Goal: Task Accomplishment & Management: Complete application form

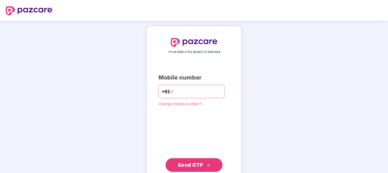
click at [178, 89] on input "number" at bounding box center [198, 91] width 47 height 9
click at [195, 166] on span "Send OTP" at bounding box center [190, 164] width 25 height 6
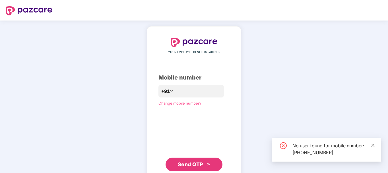
click at [374, 143] on icon "close" at bounding box center [373, 145] width 4 height 4
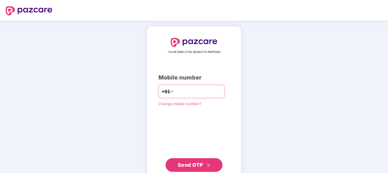
drag, startPoint x: 203, startPoint y: 91, endPoint x: 178, endPoint y: 91, distance: 24.4
click at [178, 91] on input "**********" at bounding box center [198, 91] width 47 height 9
drag, startPoint x: 177, startPoint y: 91, endPoint x: 224, endPoint y: 93, distance: 46.7
click at [221, 93] on input "**********" at bounding box center [198, 91] width 47 height 9
type input "**********"
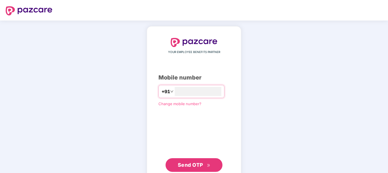
click at [195, 162] on span "Send OTP" at bounding box center [190, 164] width 25 height 6
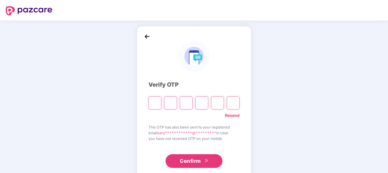
type input "*"
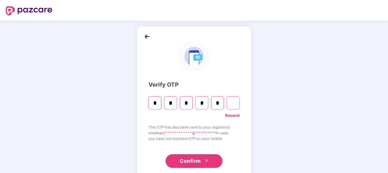
type input "*"
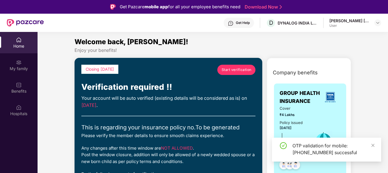
click at [240, 71] on span "Start verification" at bounding box center [236, 69] width 30 height 5
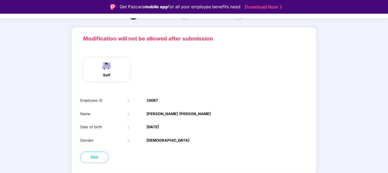
scroll to position [52, 0]
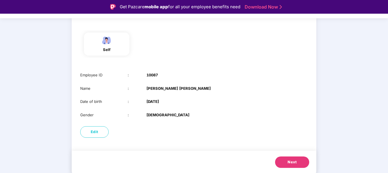
click at [287, 160] on button "Next" at bounding box center [292, 161] width 34 height 11
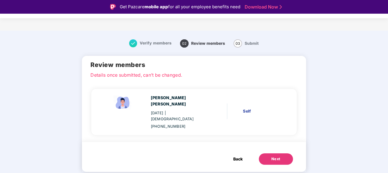
scroll to position [0, 0]
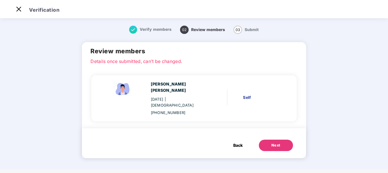
click at [267, 139] on button "Next" at bounding box center [276, 144] width 34 height 11
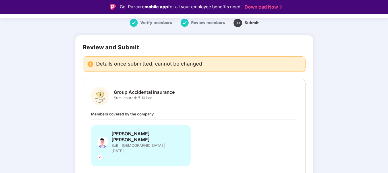
scroll to position [41, 0]
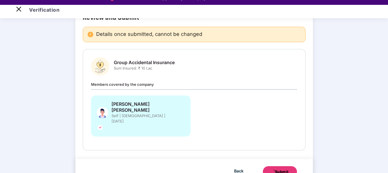
scroll to position [14, 0]
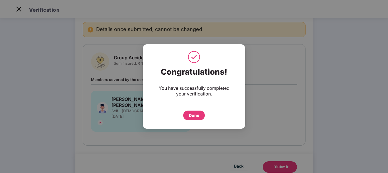
click at [146, 135] on div "Congratulations! You have successfully completed your verification. Done" at bounding box center [194, 86] width 388 height 173
click at [202, 55] on div at bounding box center [194, 57] width 88 height 14
click at [121, 141] on div "Congratulations! You have successfully completed your verification. Done" at bounding box center [194, 86] width 388 height 173
click at [128, 130] on div "Congratulations! You have successfully completed your verification. Done" at bounding box center [194, 86] width 388 height 173
click at [197, 119] on div "Done" at bounding box center [194, 115] width 22 height 10
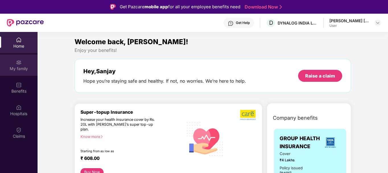
click at [13, 66] on div "My family" at bounding box center [19, 69] width 38 height 6
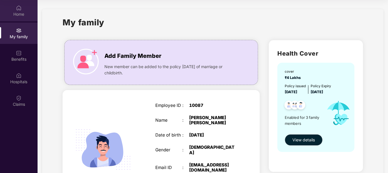
click at [20, 14] on div "Home" at bounding box center [19, 14] width 38 height 6
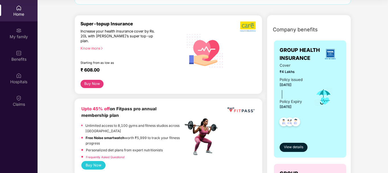
scroll to position [57, 0]
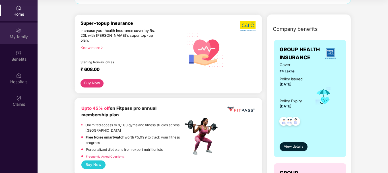
click at [18, 33] on img at bounding box center [19, 31] width 6 height 6
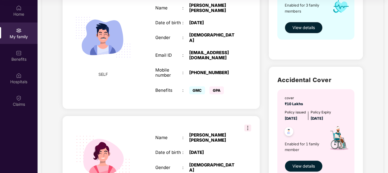
scroll to position [149, 0]
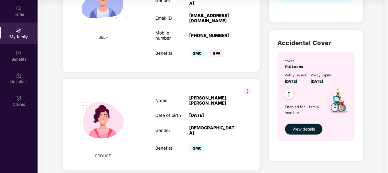
click at [247, 87] on img at bounding box center [247, 90] width 7 height 7
click at [234, 85] on div "SPOUSE Name : [PERSON_NAME] [PERSON_NAME] Date of birth : [DEMOGRAPHIC_DATA] Ge…" at bounding box center [161, 124] width 197 height 91
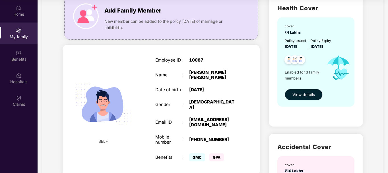
scroll to position [35, 0]
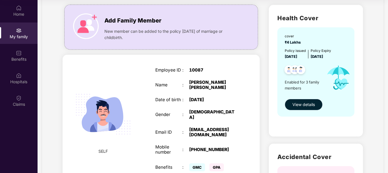
click at [294, 105] on span "View details" at bounding box center [303, 104] width 22 height 6
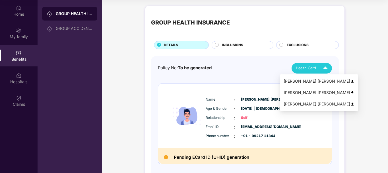
click at [310, 68] on span "Health Card" at bounding box center [306, 68] width 20 height 6
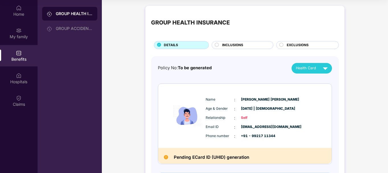
click at [322, 64] on img at bounding box center [325, 68] width 10 height 10
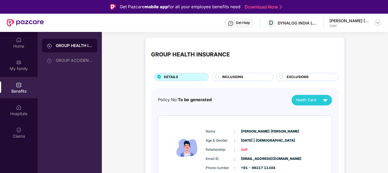
click at [378, 22] on img at bounding box center [377, 22] width 5 height 5
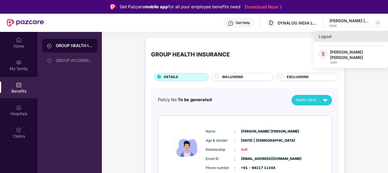
click at [326, 35] on div "Logout" at bounding box center [351, 36] width 74 height 11
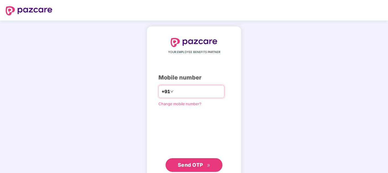
click at [175, 90] on input "number" at bounding box center [198, 91] width 47 height 9
type input "**********"
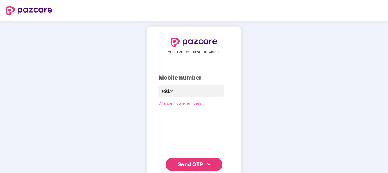
click at [191, 163] on span "Send OTP" at bounding box center [190, 164] width 25 height 6
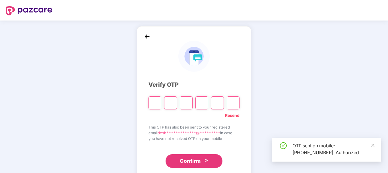
click at [156, 102] on input "Please enter verification code. Digit 1" at bounding box center [154, 102] width 13 height 13
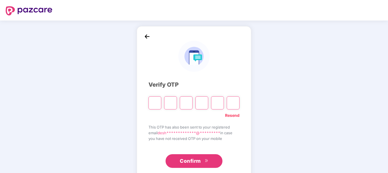
type input "*"
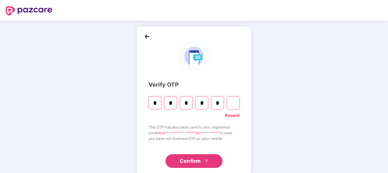
type input "*"
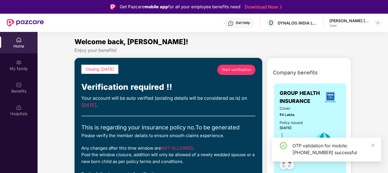
scroll to position [57, 0]
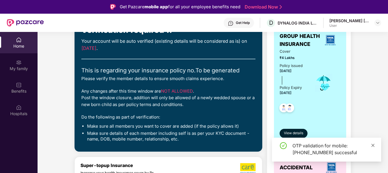
click at [371, 144] on icon "close" at bounding box center [373, 145] width 4 height 4
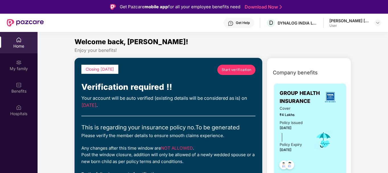
scroll to position [85, 0]
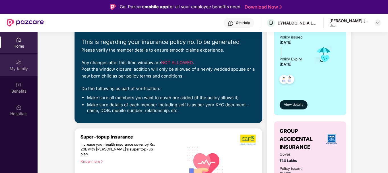
click at [36, 68] on div "My family" at bounding box center [19, 69] width 38 height 6
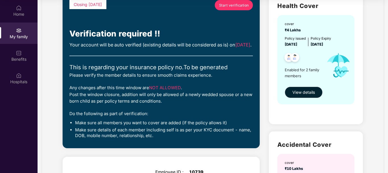
scroll to position [0, 0]
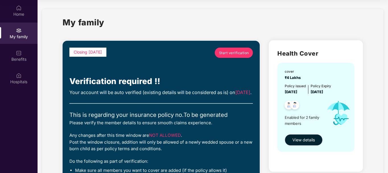
click at [227, 54] on span "Start verification" at bounding box center [234, 52] width 30 height 5
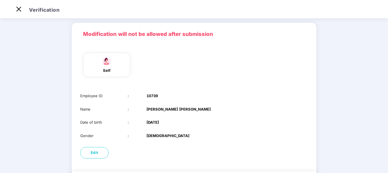
scroll to position [52, 0]
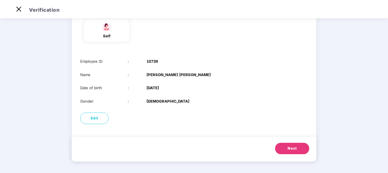
click at [296, 150] on button "Next" at bounding box center [292, 147] width 34 height 11
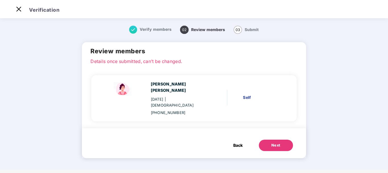
click at [278, 139] on button "Next" at bounding box center [276, 144] width 34 height 11
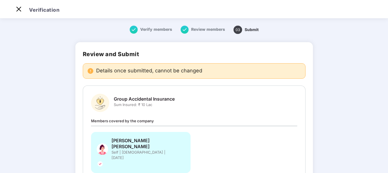
click at [212, 30] on span "Review members" at bounding box center [208, 29] width 34 height 5
click at [152, 30] on span "Verify members" at bounding box center [156, 29] width 32 height 5
click at [20, 8] on img at bounding box center [18, 9] width 9 height 9
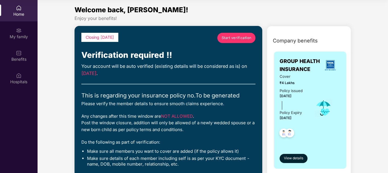
click at [230, 38] on span "Start verification" at bounding box center [236, 37] width 30 height 5
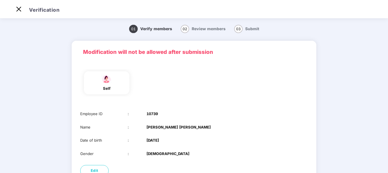
scroll to position [52, 0]
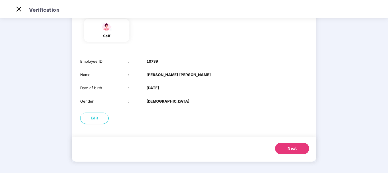
click at [290, 150] on span "Next" at bounding box center [291, 148] width 9 height 6
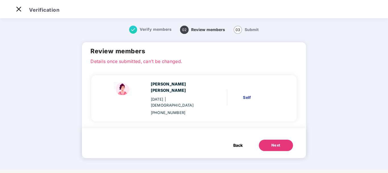
click at [236, 142] on span "Back" at bounding box center [237, 145] width 9 height 6
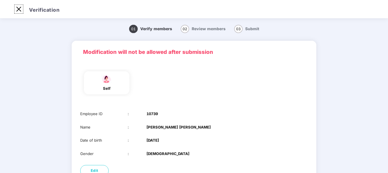
click at [20, 10] on img at bounding box center [18, 9] width 9 height 9
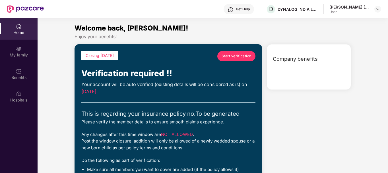
scroll to position [32, 0]
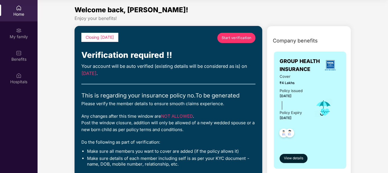
click at [224, 36] on span "Start verification" at bounding box center [236, 37] width 30 height 5
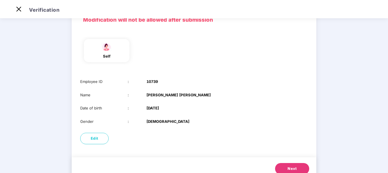
scroll to position [52, 0]
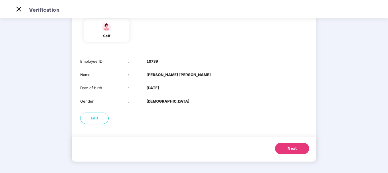
click at [284, 146] on button "Next" at bounding box center [292, 147] width 34 height 11
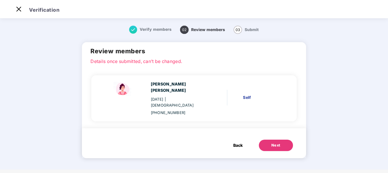
click at [270, 143] on button "Next" at bounding box center [276, 144] width 34 height 11
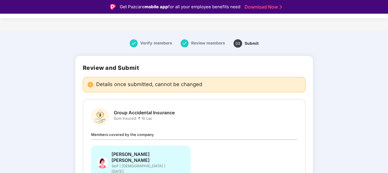
click at [116, 41] on div "Verify members Review members 03 Submit" at bounding box center [193, 43] width 285 height 19
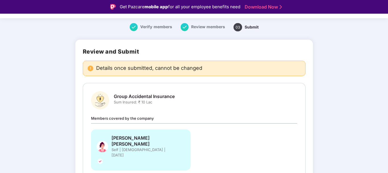
scroll to position [41, 0]
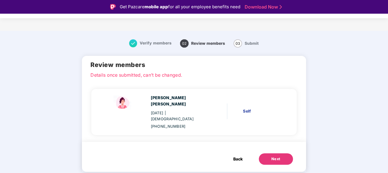
scroll to position [0, 0]
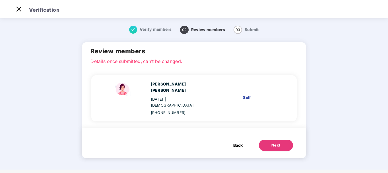
click at [271, 142] on div "Next" at bounding box center [275, 145] width 9 height 6
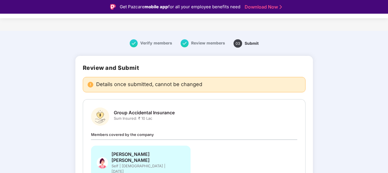
click at [145, 42] on span "Verify members" at bounding box center [156, 43] width 32 height 5
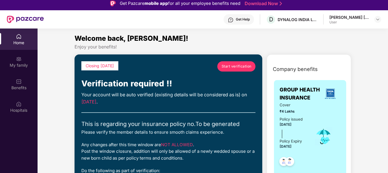
scroll to position [32, 0]
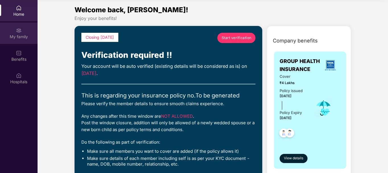
click at [18, 39] on div "My family" at bounding box center [19, 37] width 38 height 6
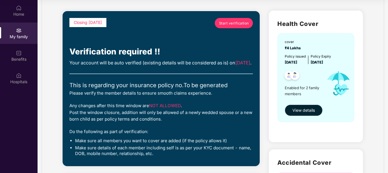
scroll to position [0, 0]
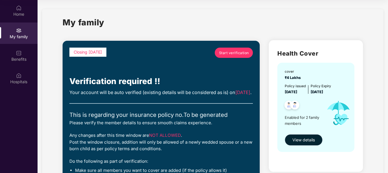
click at [299, 142] on span "View details" at bounding box center [303, 139] width 22 height 6
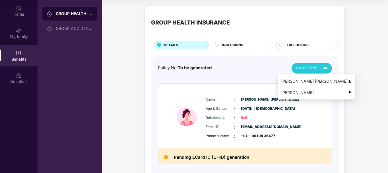
click at [324, 67] on img at bounding box center [325, 68] width 10 height 10
click at [347, 81] on img at bounding box center [349, 81] width 4 height 4
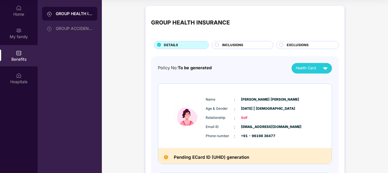
drag, startPoint x: 242, startPoint y: 46, endPoint x: 242, endPoint y: 49, distance: 3.1
click at [242, 46] on span "INCLUSIONS" at bounding box center [232, 44] width 21 height 5
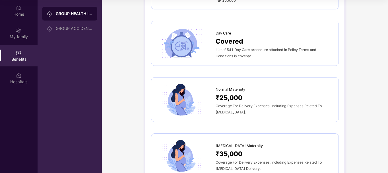
scroll to position [540, 0]
